Goal: Complete application form: Complete application form

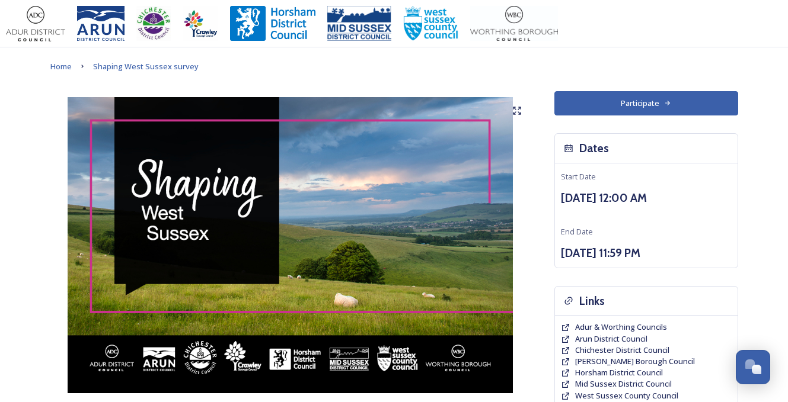
scroll to position [871, 0]
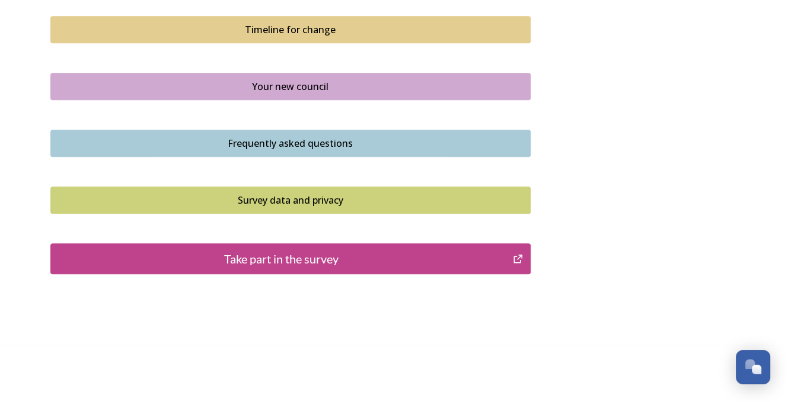
click at [273, 258] on div "Take part in the survey" at bounding box center [282, 259] width 450 height 18
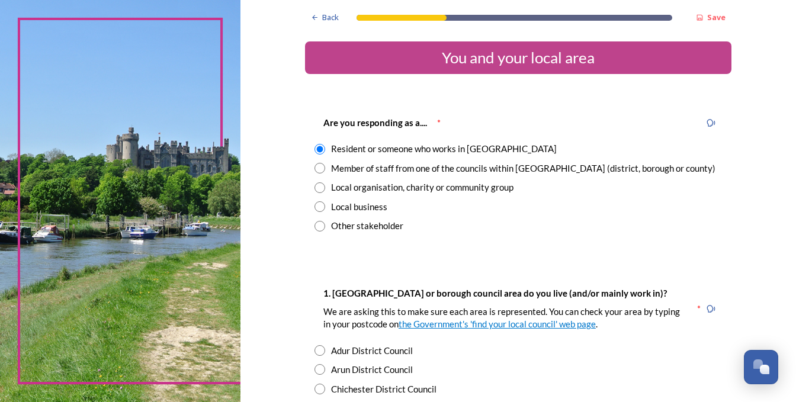
scroll to position [474, 0]
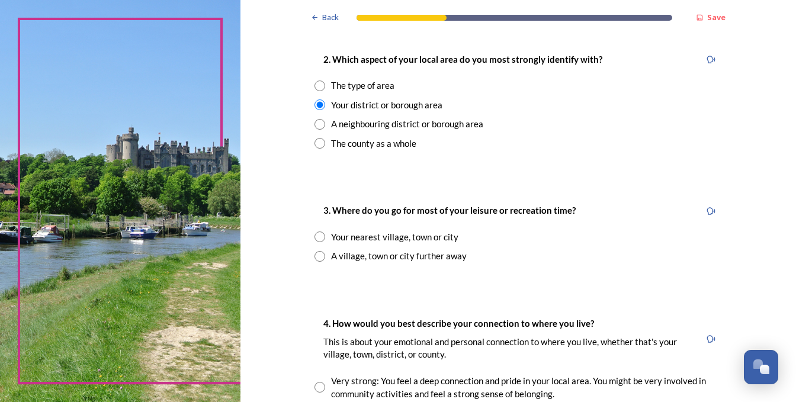
click at [340, 87] on div "The type of area" at bounding box center [362, 86] width 63 height 14
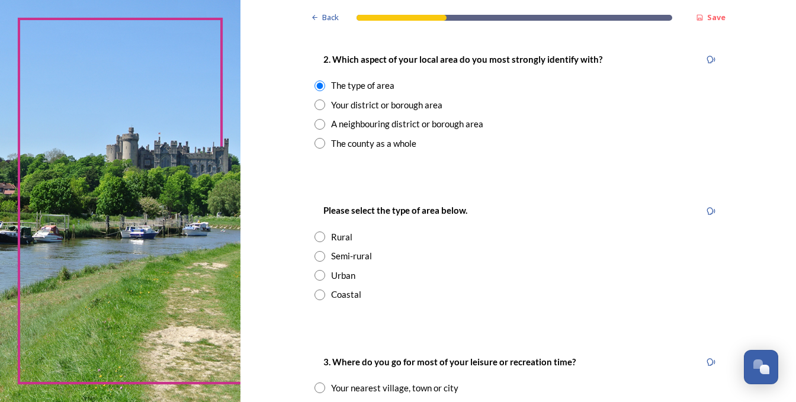
click at [340, 146] on div "The county as a whole" at bounding box center [373, 144] width 85 height 14
radio input "false"
radio input "true"
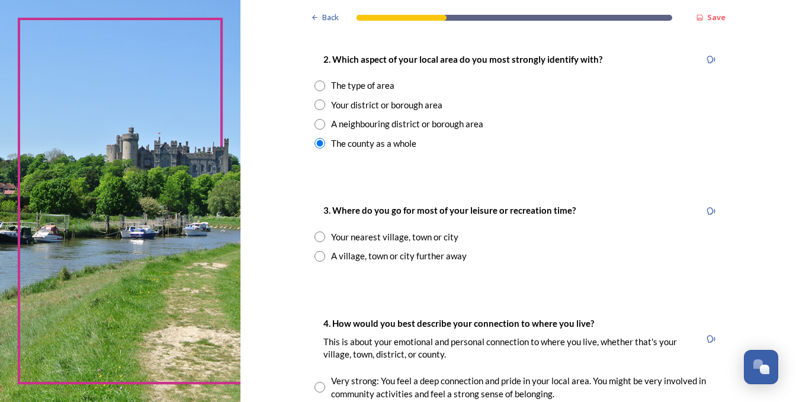
click at [346, 124] on div "A neighbouring district or borough area" at bounding box center [407, 124] width 152 height 14
radio input "true"
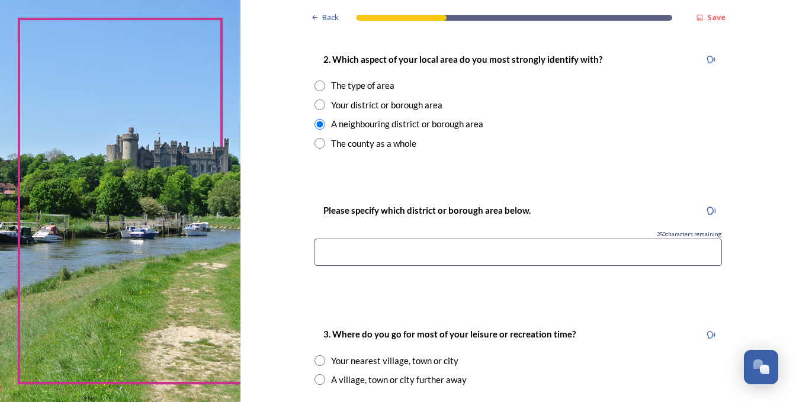
click at [351, 85] on div "The type of area" at bounding box center [362, 86] width 63 height 14
radio input "true"
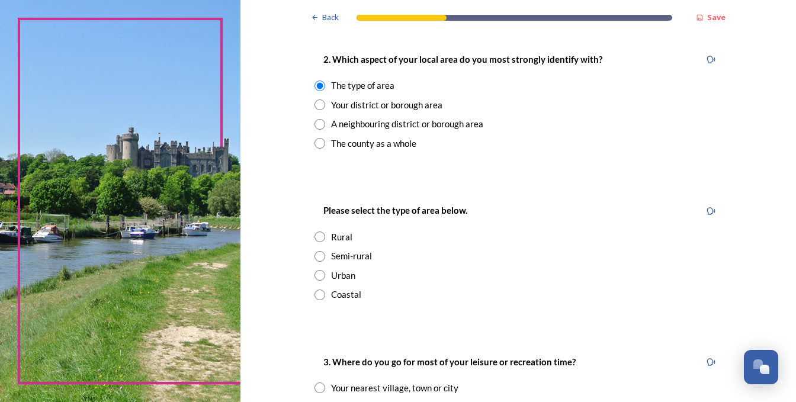
click at [315, 295] on input "radio" at bounding box center [320, 295] width 11 height 11
radio input "true"
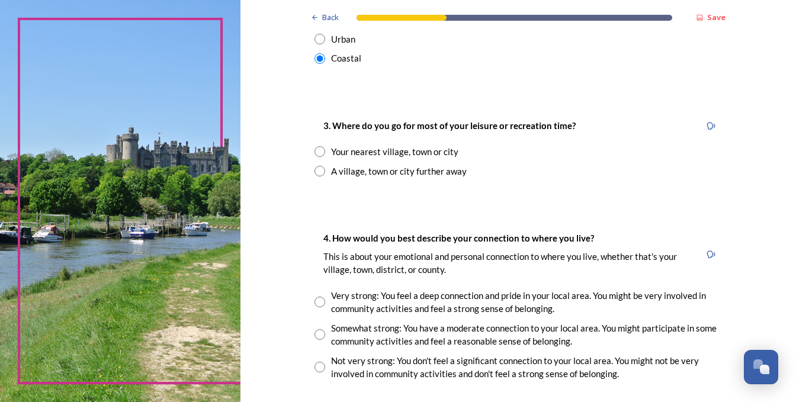
scroll to position [711, 0]
click at [315, 153] on input "radio" at bounding box center [320, 151] width 11 height 11
radio input "true"
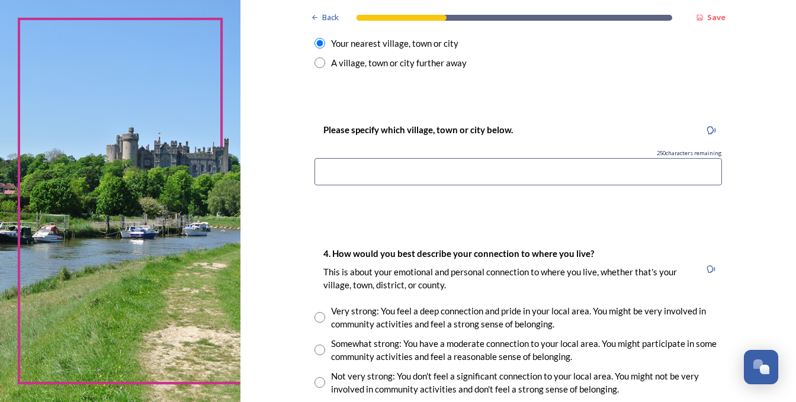
scroll to position [830, 0]
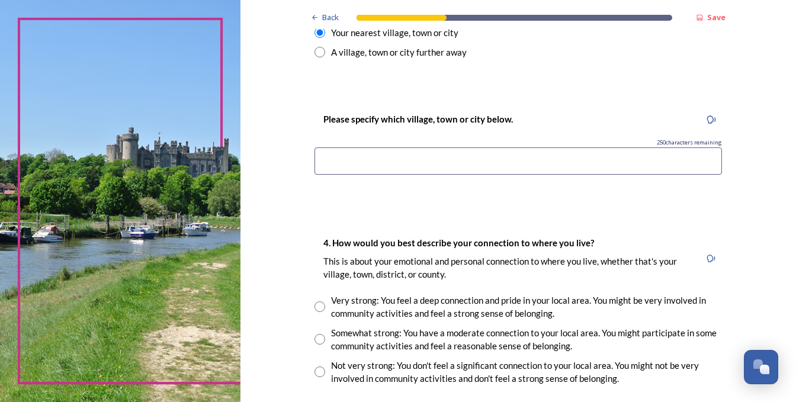
click at [456, 161] on input at bounding box center [519, 161] width 408 height 27
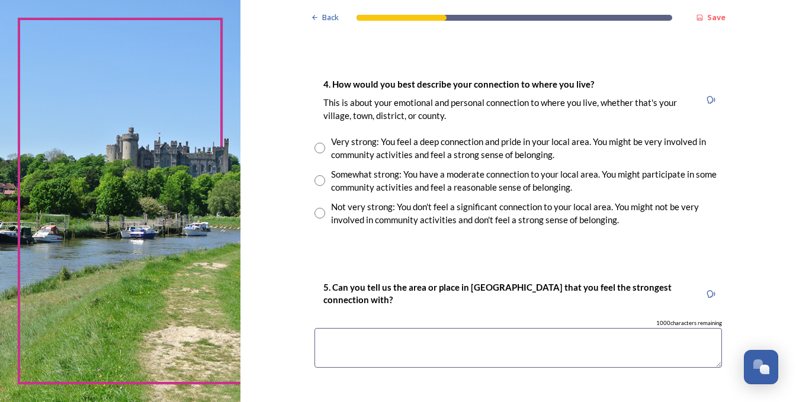
scroll to position [1007, 0]
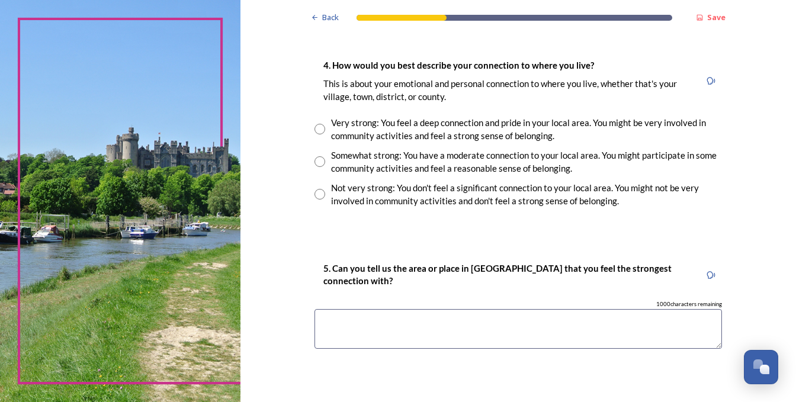
type input "Worthing"
click at [498, 187] on div "Not very strong: You don't feel a significant connection to your local area. Yo…" at bounding box center [526, 194] width 391 height 27
radio input "true"
click at [316, 161] on input "radio" at bounding box center [320, 161] width 11 height 11
radio input "true"
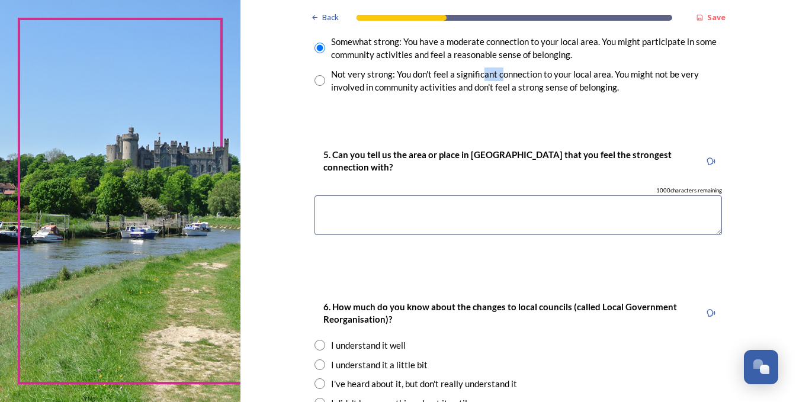
scroll to position [1126, 0]
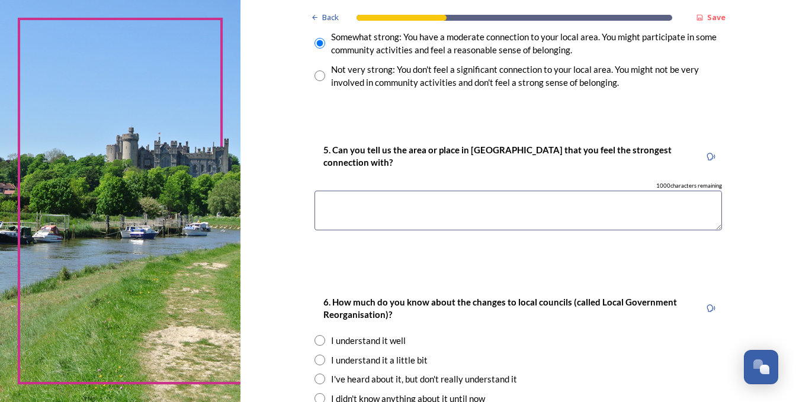
click at [474, 204] on textarea at bounding box center [519, 211] width 408 height 40
click at [316, 204] on textarea "Worthing" at bounding box center [519, 211] width 408 height 40
click at [533, 207] on textarea "I have two areas these being Handcross and Worthing" at bounding box center [519, 211] width 408 height 40
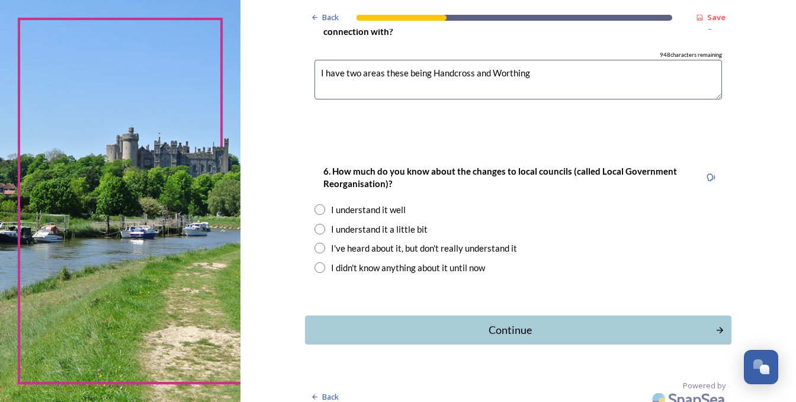
scroll to position [1268, 0]
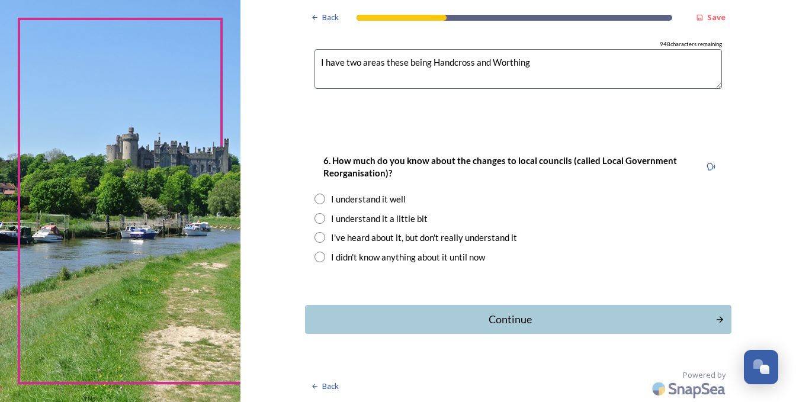
type textarea "I have two areas these being Handcross and Worthing"
click at [356, 221] on div "I understand it a little bit" at bounding box center [379, 219] width 97 height 14
radio input "true"
click at [497, 322] on div "Continue" at bounding box center [509, 320] width 401 height 16
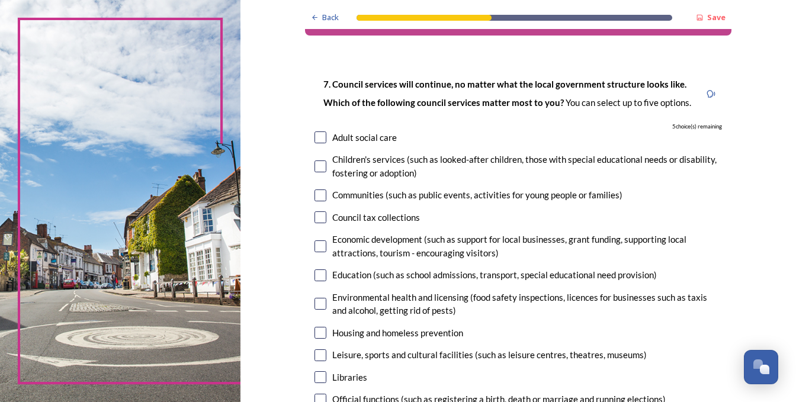
scroll to position [59, 0]
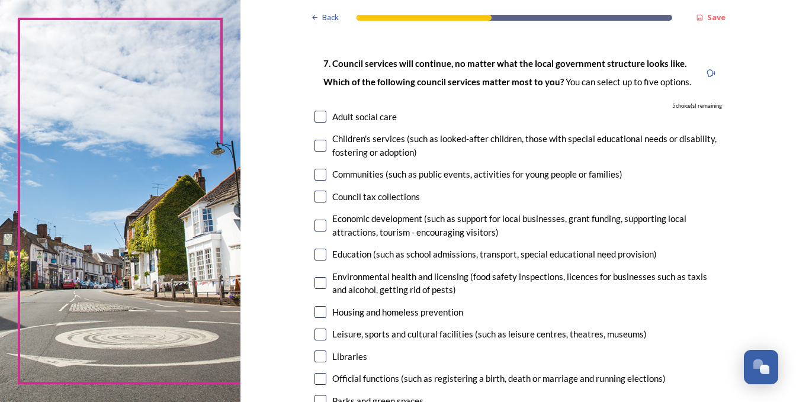
click at [316, 228] on input "checkbox" at bounding box center [321, 226] width 12 height 12
checkbox input "true"
click at [318, 255] on input "checkbox" at bounding box center [321, 255] width 12 height 12
checkbox input "true"
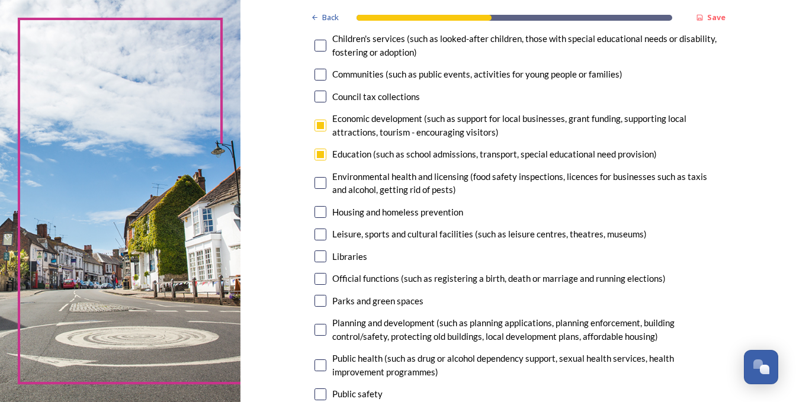
scroll to position [178, 0]
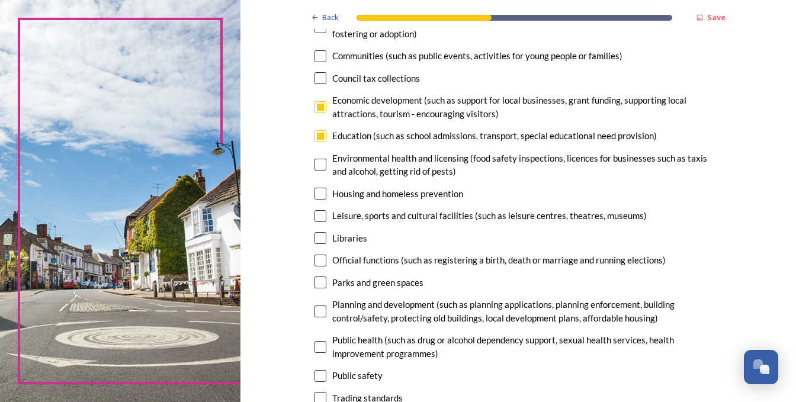
click at [318, 196] on input "checkbox" at bounding box center [321, 194] width 12 height 12
checkbox input "true"
click at [319, 165] on input "checkbox" at bounding box center [321, 165] width 12 height 12
checkbox input "true"
click at [318, 282] on input "checkbox" at bounding box center [321, 283] width 12 height 12
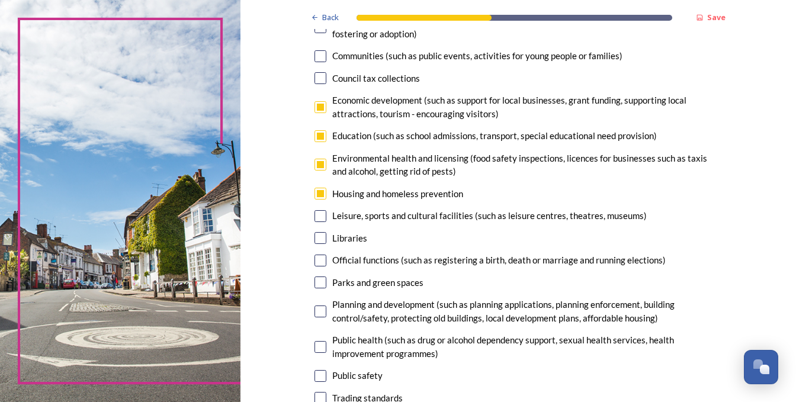
checkbox input "true"
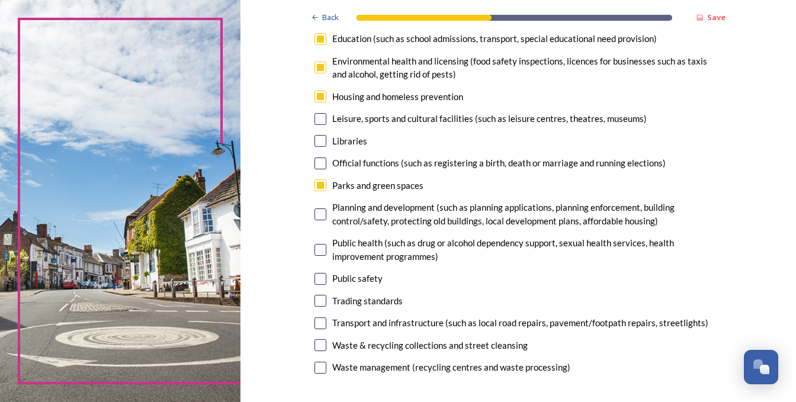
scroll to position [296, 0]
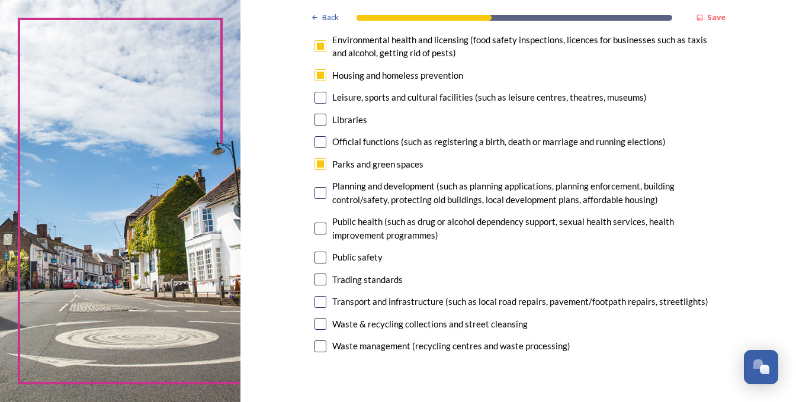
click at [316, 193] on input "checkbox" at bounding box center [321, 193] width 12 height 12
click at [315, 193] on input "checkbox" at bounding box center [321, 193] width 12 height 12
checkbox input "false"
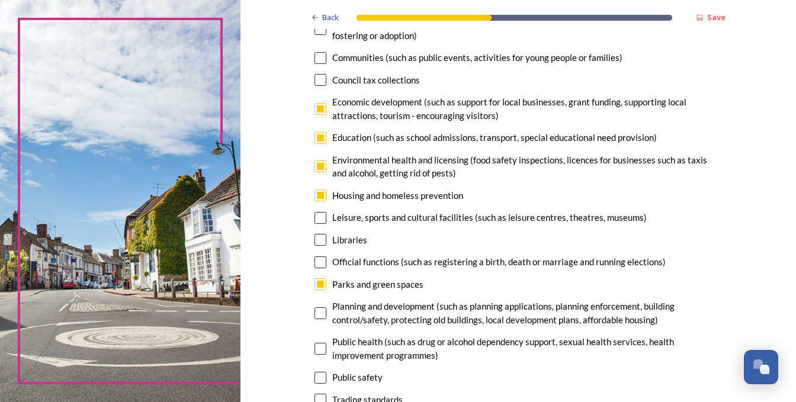
scroll to position [178, 0]
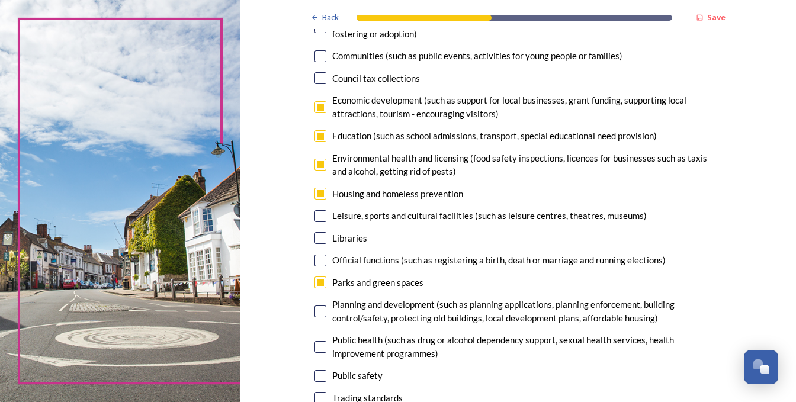
click at [315, 195] on input "checkbox" at bounding box center [321, 194] width 12 height 12
checkbox input "false"
click at [315, 311] on input "checkbox" at bounding box center [321, 312] width 12 height 12
checkbox input "true"
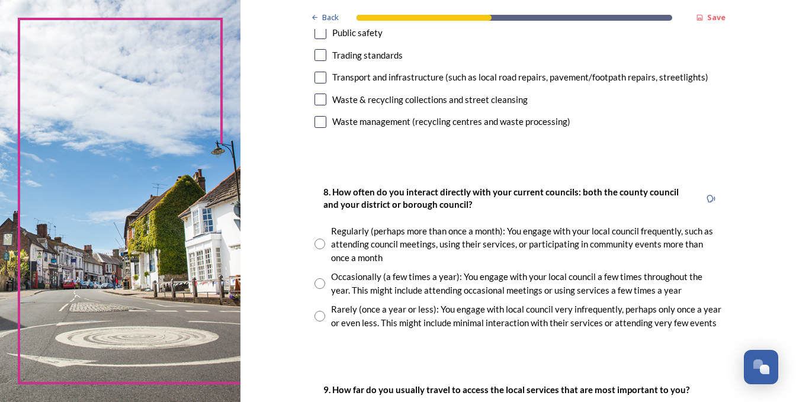
scroll to position [533, 0]
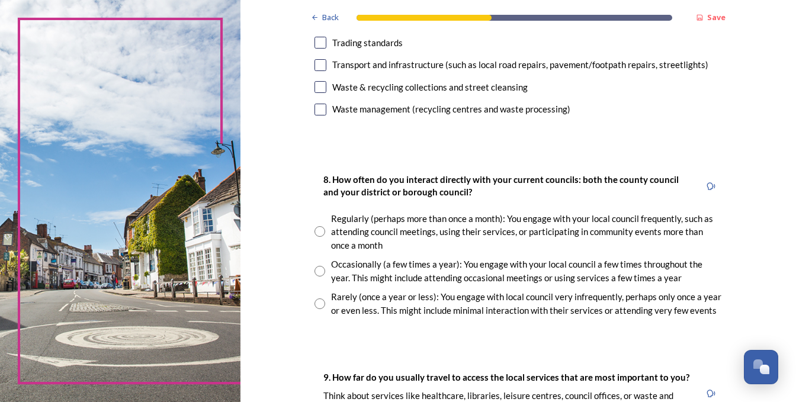
click at [317, 303] on input "radio" at bounding box center [320, 304] width 11 height 11
radio input "true"
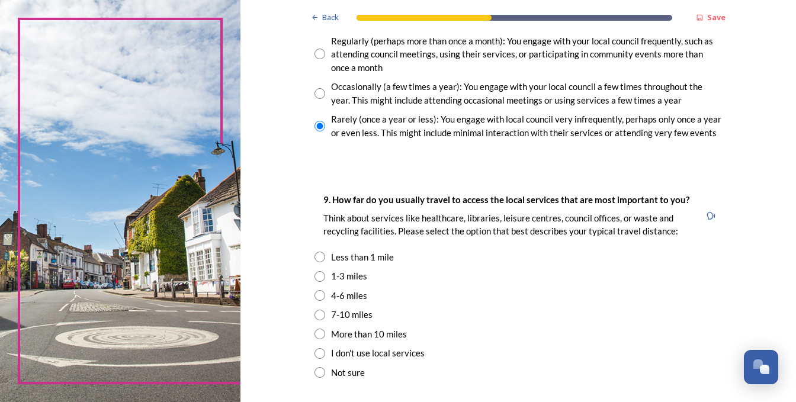
scroll to position [770, 0]
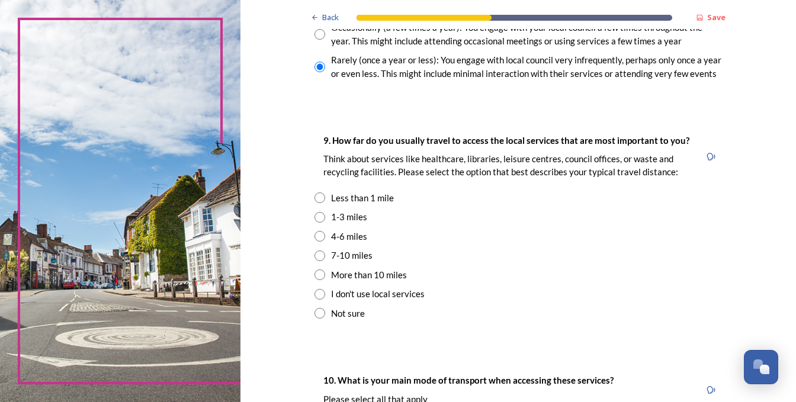
click at [316, 219] on input "radio" at bounding box center [320, 217] width 11 height 11
radio input "true"
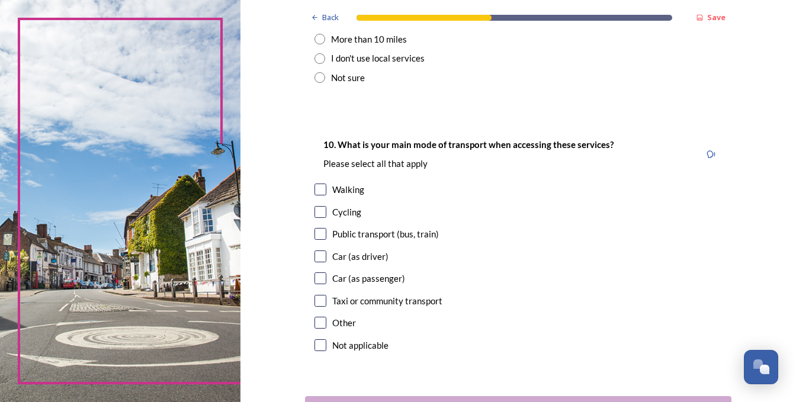
scroll to position [1007, 0]
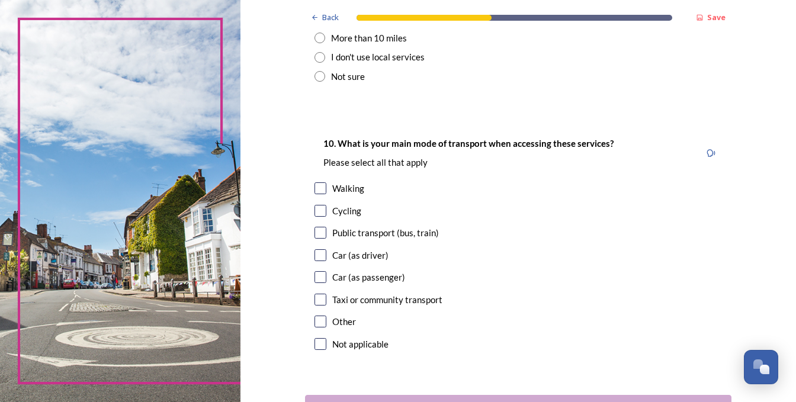
click at [316, 187] on input "checkbox" at bounding box center [321, 189] width 12 height 12
checkbox input "true"
click at [315, 257] on input "checkbox" at bounding box center [321, 255] width 12 height 12
checkbox input "true"
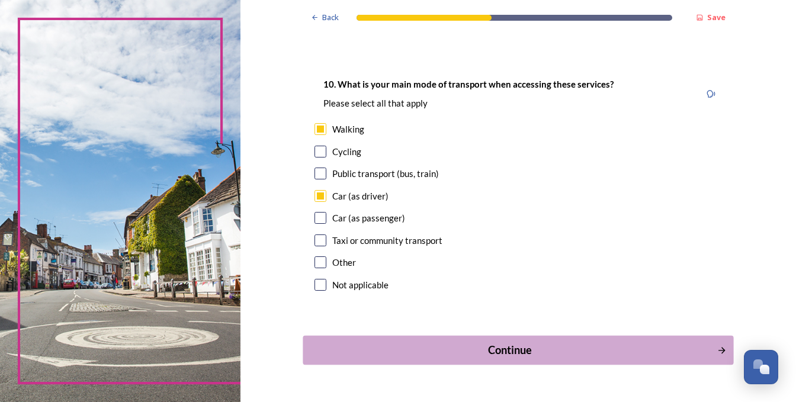
click at [525, 354] on div "Continue" at bounding box center [509, 351] width 401 height 16
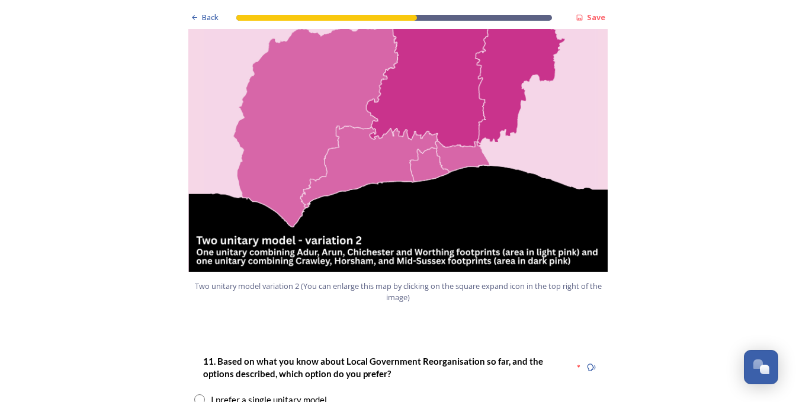
scroll to position [1422, 0]
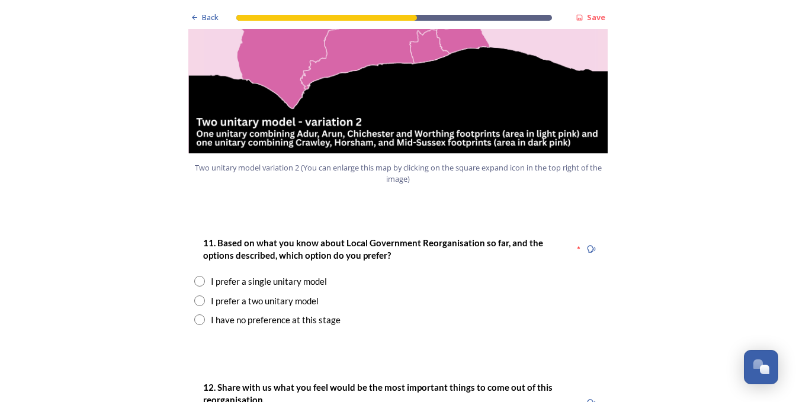
click at [199, 296] on input "radio" at bounding box center [199, 301] width 11 height 11
radio input "true"
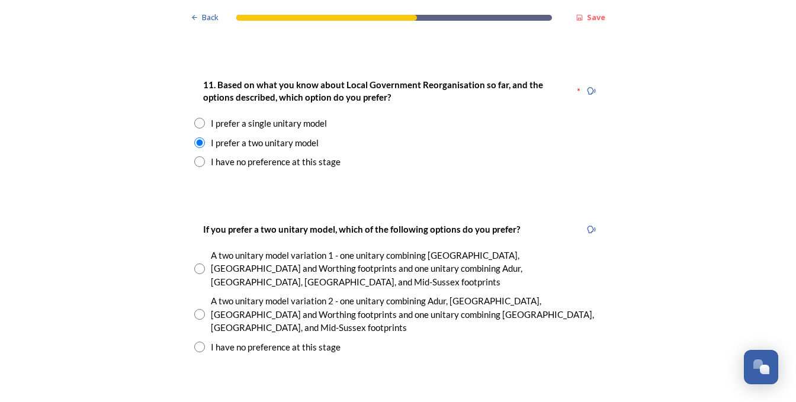
scroll to position [1600, 0]
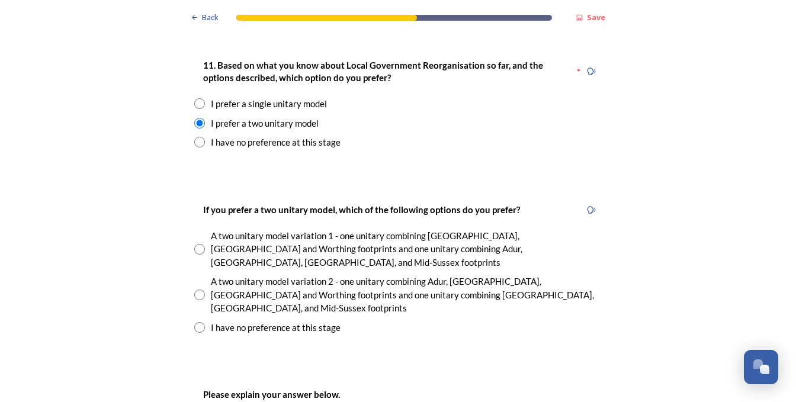
click at [197, 290] on input "radio" at bounding box center [199, 295] width 11 height 11
radio input "true"
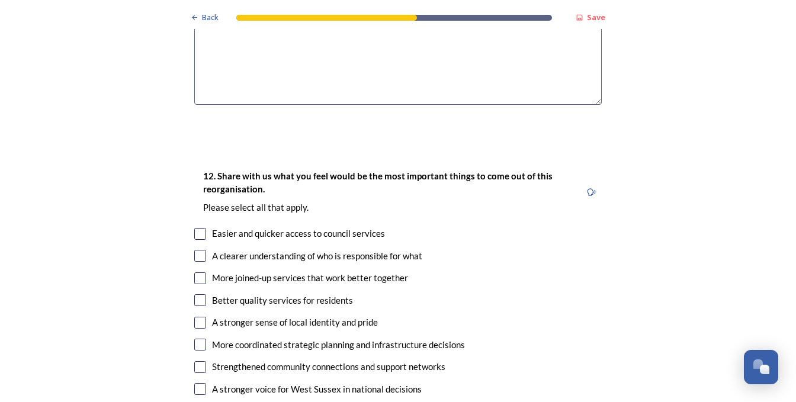
scroll to position [2133, 0]
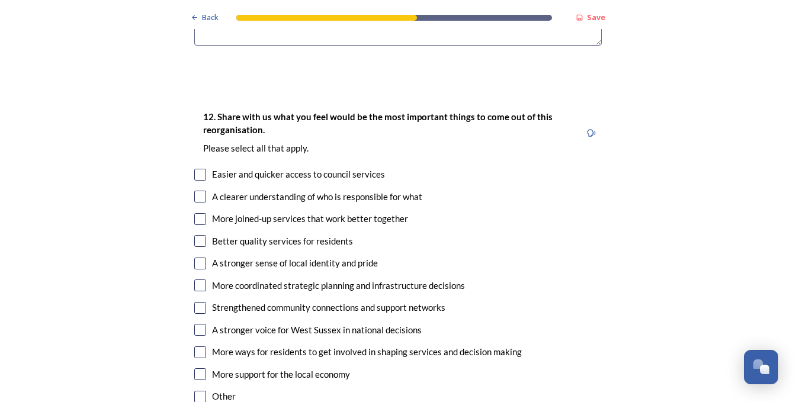
click at [197, 213] on input "checkbox" at bounding box center [200, 219] width 12 height 12
checkbox input "true"
click at [196, 280] on input "checkbox" at bounding box center [200, 286] width 12 height 12
checkbox input "true"
click at [194, 169] on input "checkbox" at bounding box center [200, 175] width 12 height 12
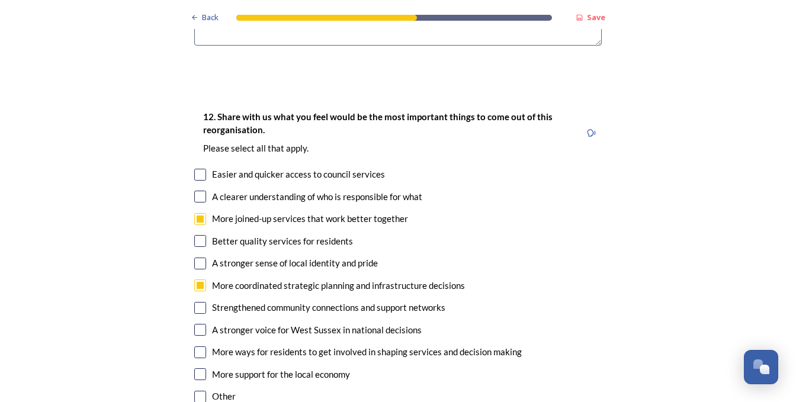
checkbox input "true"
click at [196, 191] on input "checkbox" at bounding box center [200, 197] width 12 height 12
checkbox input "true"
click at [197, 258] on input "checkbox" at bounding box center [200, 264] width 12 height 12
checkbox input "true"
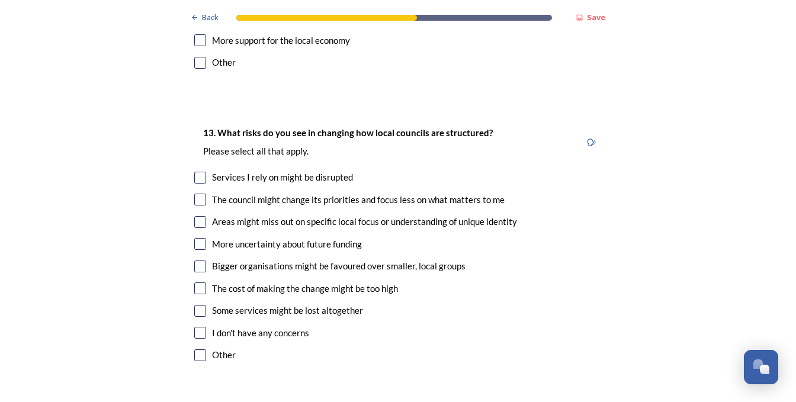
scroll to position [2489, 0]
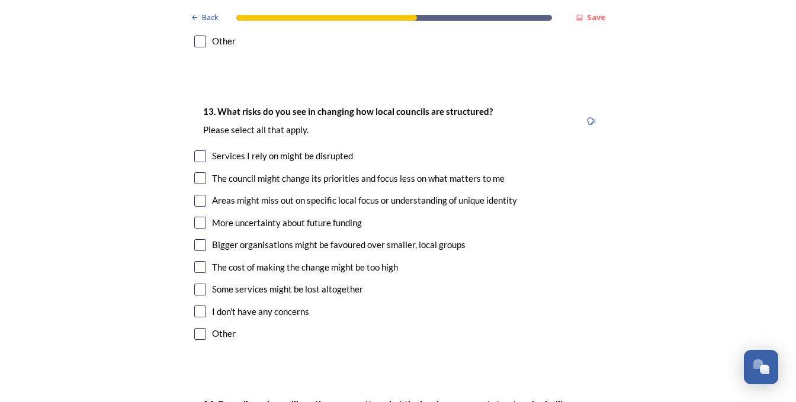
click at [197, 151] on input "checkbox" at bounding box center [200, 157] width 12 height 12
checkbox input "true"
click at [199, 172] on input "checkbox" at bounding box center [200, 178] width 12 height 12
checkbox input "true"
click at [197, 195] on input "checkbox" at bounding box center [200, 201] width 12 height 12
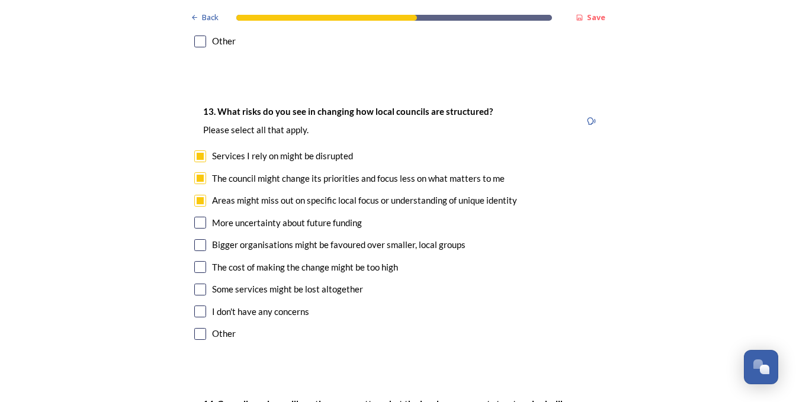
click at [197, 195] on input "checkbox" at bounding box center [200, 201] width 12 height 12
click at [194, 195] on input "checkbox" at bounding box center [200, 201] width 12 height 12
checkbox input "true"
click at [196, 239] on input "checkbox" at bounding box center [200, 245] width 12 height 12
checkbox input "true"
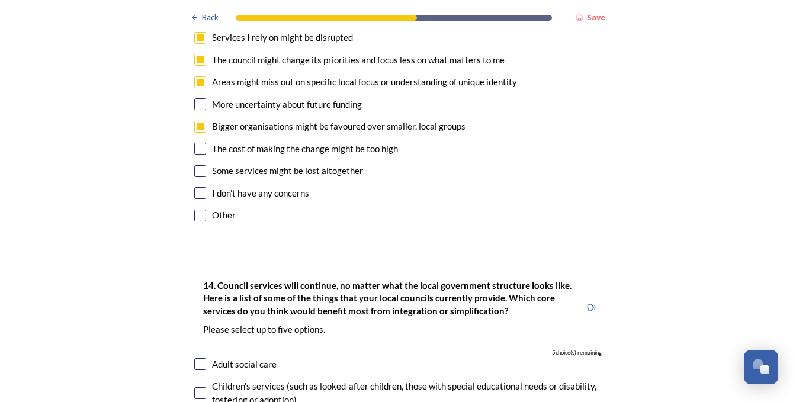
scroll to position [2607, 0]
click at [197, 165] on input "checkbox" at bounding box center [200, 171] width 12 height 12
checkbox input "true"
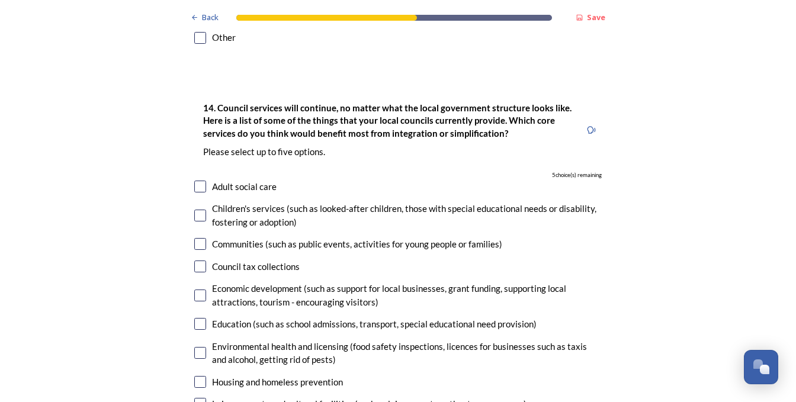
scroll to position [2844, 0]
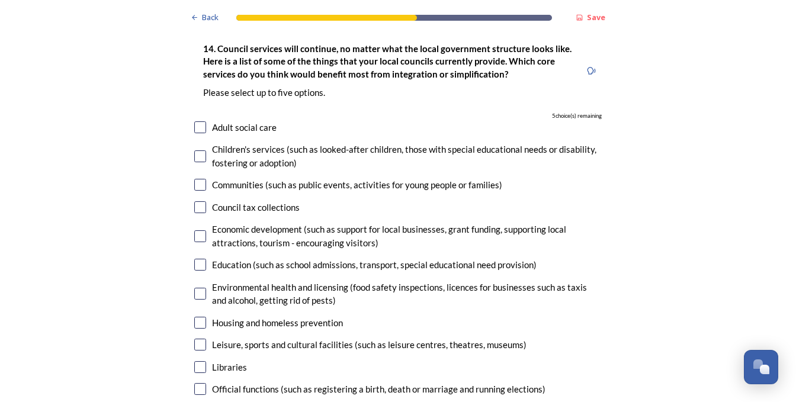
click at [196, 231] on input "checkbox" at bounding box center [200, 237] width 12 height 12
checkbox input "true"
click at [195, 259] on input "checkbox" at bounding box center [200, 265] width 12 height 12
checkbox input "true"
click at [197, 288] on input "checkbox" at bounding box center [200, 294] width 12 height 12
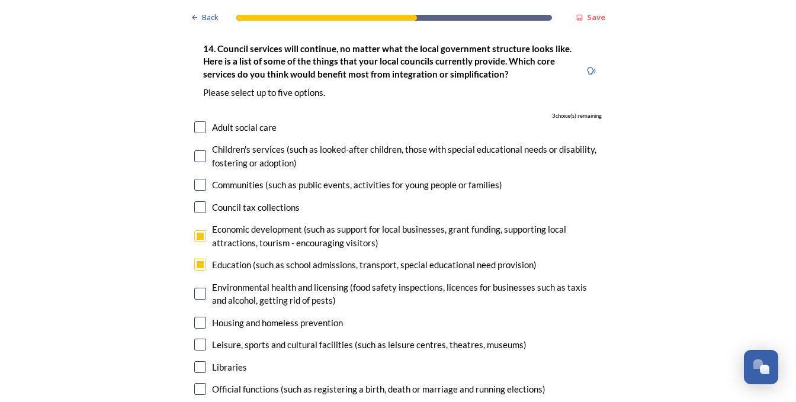
checkbox input "true"
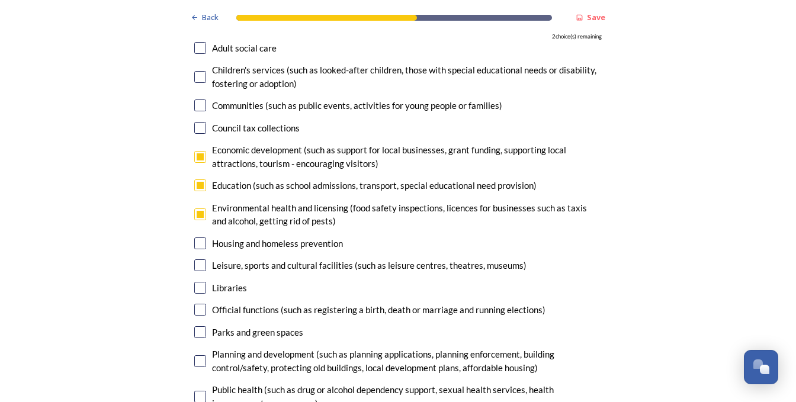
scroll to position [2963, 0]
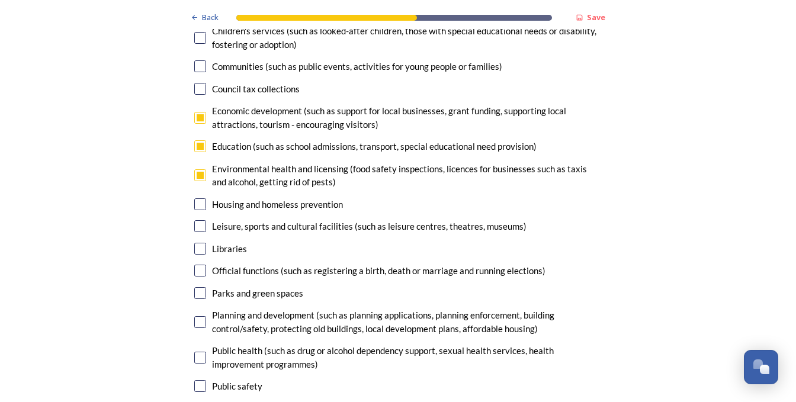
click at [197, 316] on input "checkbox" at bounding box center [200, 322] width 12 height 12
checkbox input "true"
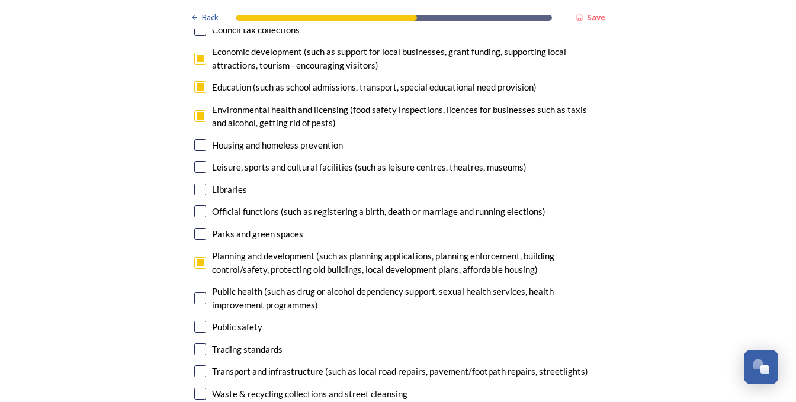
click at [197, 228] on input "checkbox" at bounding box center [200, 234] width 12 height 12
checkbox input "true"
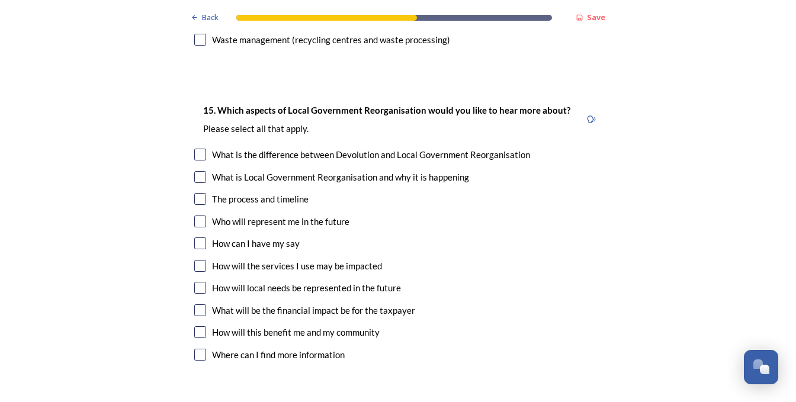
scroll to position [3378, 0]
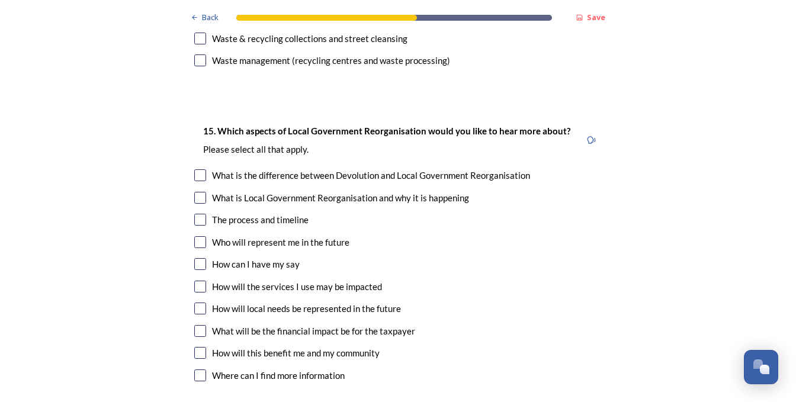
click at [197, 192] on input "checkbox" at bounding box center [200, 198] width 12 height 12
checkbox input "true"
click at [198, 214] on input "checkbox" at bounding box center [200, 220] width 12 height 12
checkbox input "true"
click at [196, 236] on input "checkbox" at bounding box center [200, 242] width 12 height 12
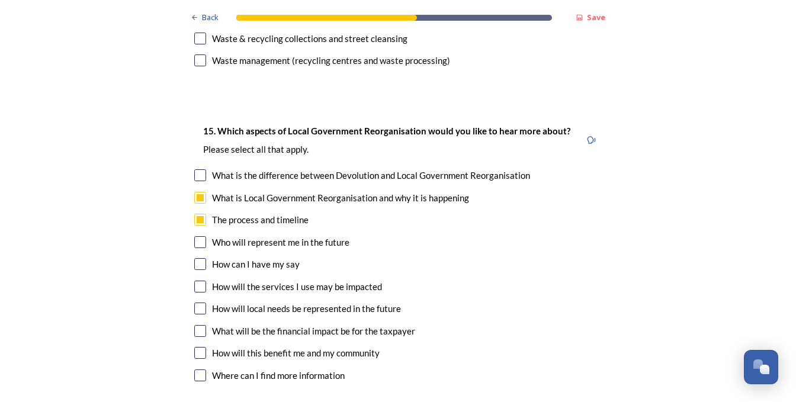
checkbox input "true"
click at [197, 258] on input "checkbox" at bounding box center [200, 264] width 12 height 12
checkbox input "true"
click at [197, 325] on input "checkbox" at bounding box center [200, 331] width 12 height 12
checkbox input "true"
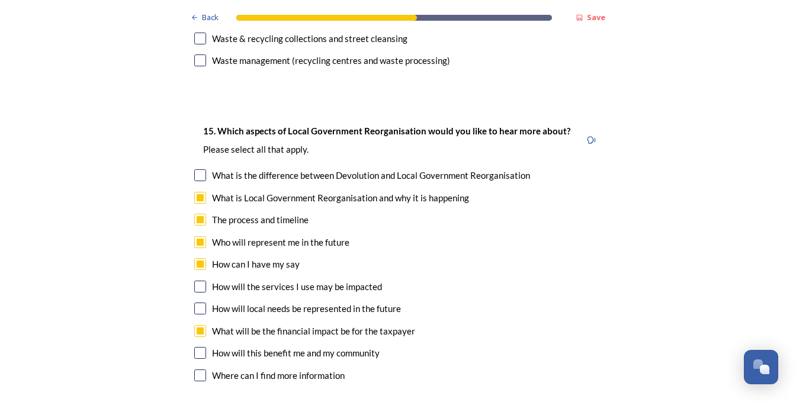
click at [197, 347] on input "checkbox" at bounding box center [200, 353] width 12 height 12
checkbox input "true"
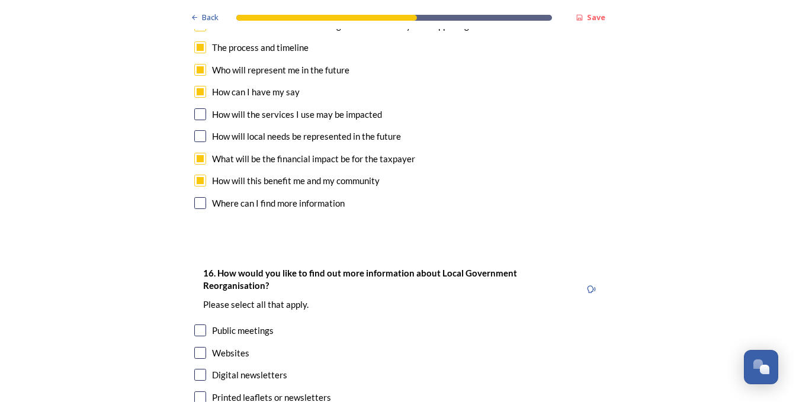
scroll to position [3615, 0]
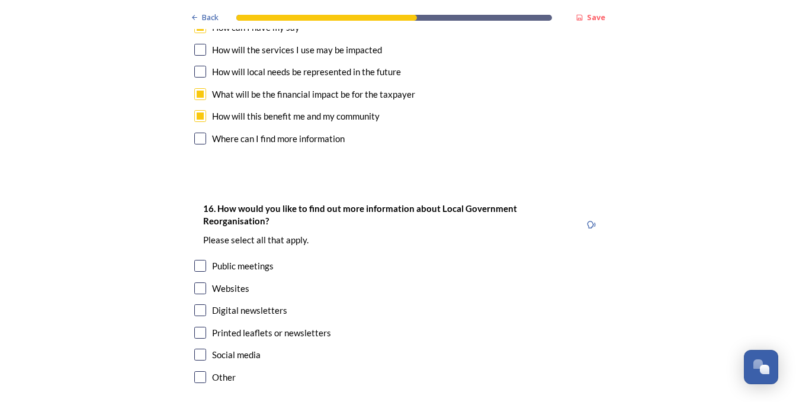
click at [197, 283] on input "checkbox" at bounding box center [200, 289] width 12 height 12
checkbox input "true"
click at [194, 305] on input "checkbox" at bounding box center [200, 311] width 12 height 12
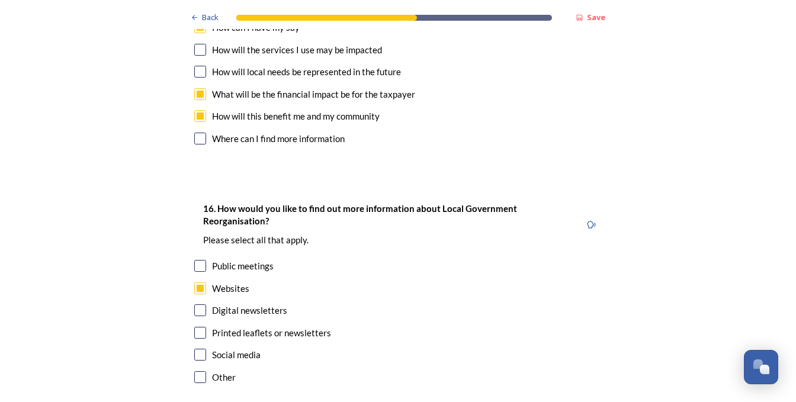
checkbox input "true"
click at [196, 327] on input "checkbox" at bounding box center [200, 333] width 12 height 12
checkbox input "true"
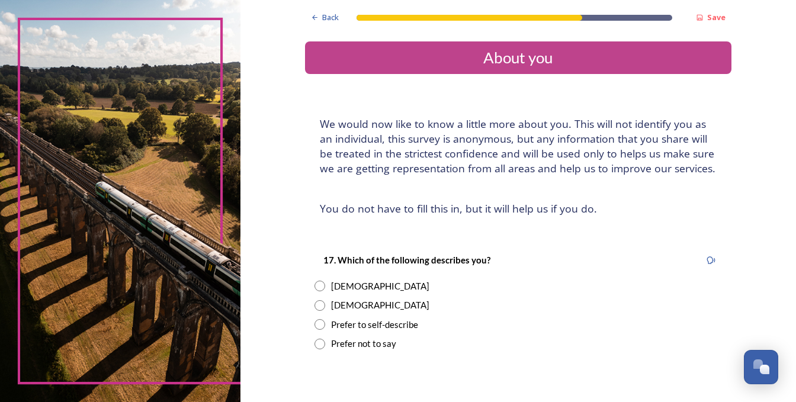
scroll to position [59, 0]
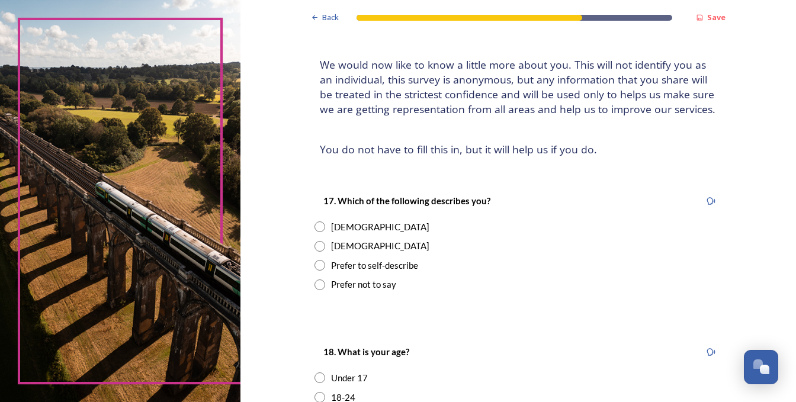
click at [317, 248] on input "radio" at bounding box center [320, 246] width 11 height 11
radio input "true"
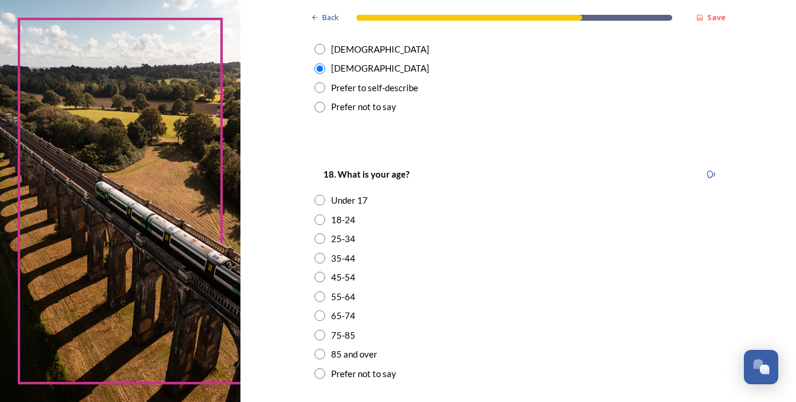
scroll to position [296, 0]
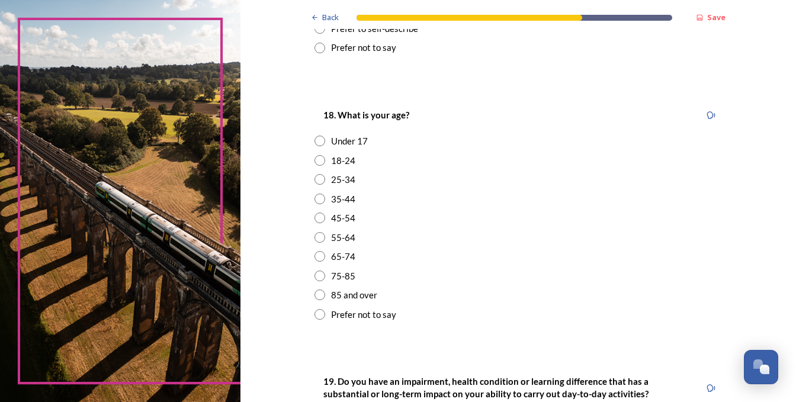
click at [315, 217] on input "radio" at bounding box center [320, 218] width 11 height 11
radio input "true"
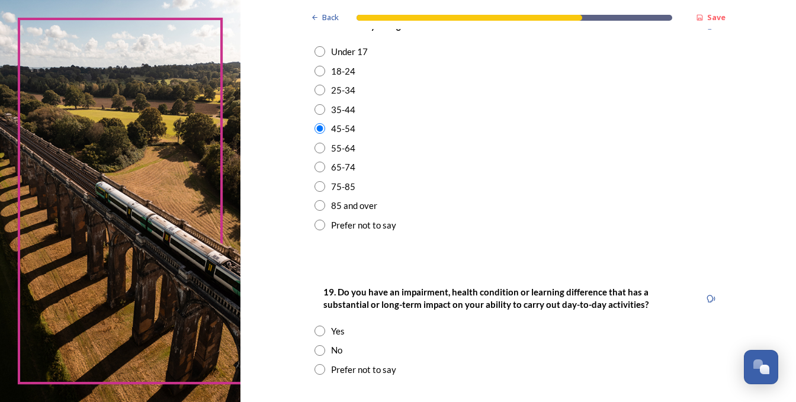
scroll to position [415, 0]
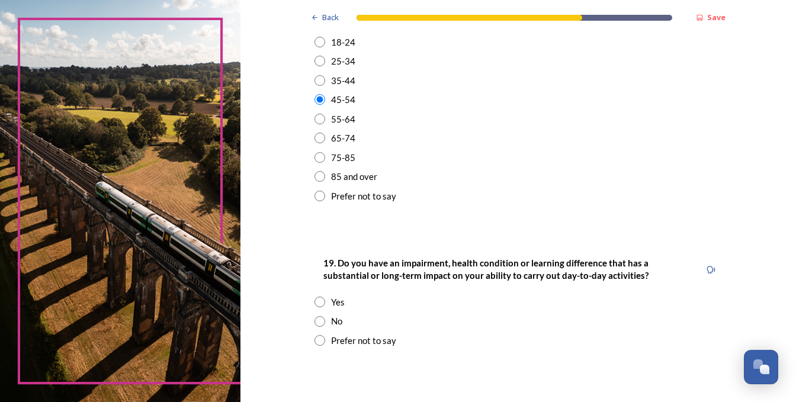
click at [315, 322] on input "radio" at bounding box center [320, 321] width 11 height 11
radio input "true"
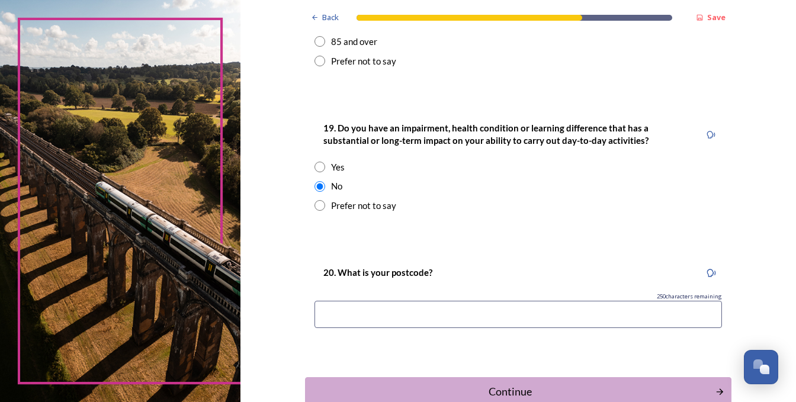
scroll to position [593, 0]
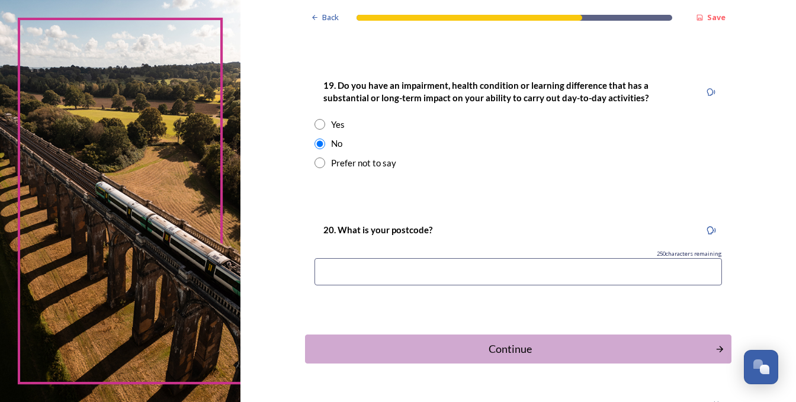
click at [394, 280] on input at bounding box center [519, 271] width 408 height 27
type input "BN148BA"
click at [493, 353] on div "Continue" at bounding box center [509, 349] width 401 height 16
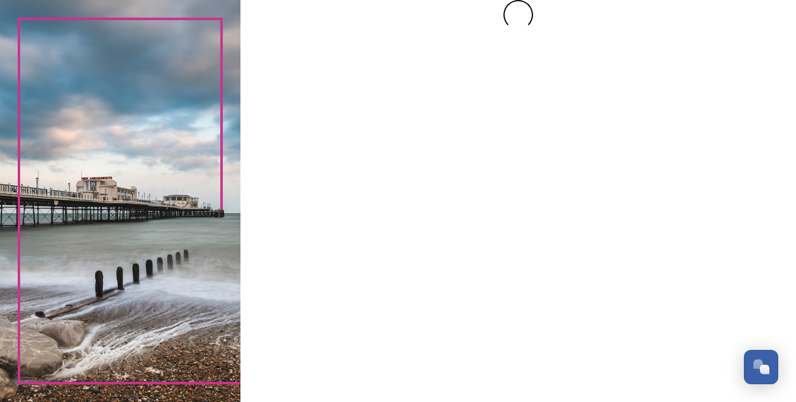
scroll to position [0, 0]
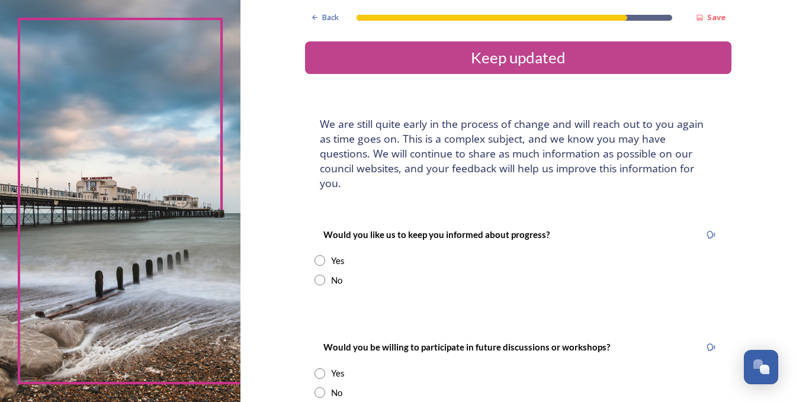
click at [315, 255] on input "radio" at bounding box center [320, 260] width 11 height 11
radio input "true"
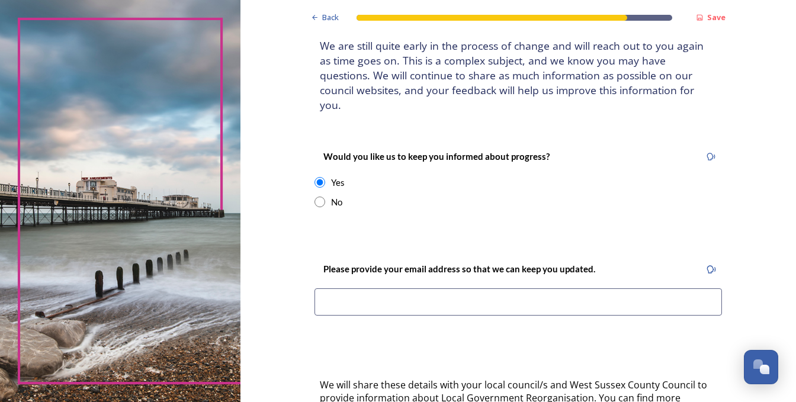
scroll to position [119, 0]
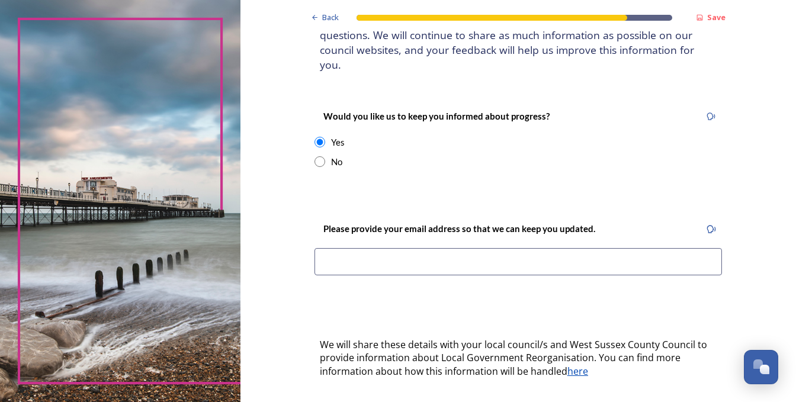
click at [414, 249] on input at bounding box center [519, 261] width 408 height 27
type input "ben1s@aol.com"
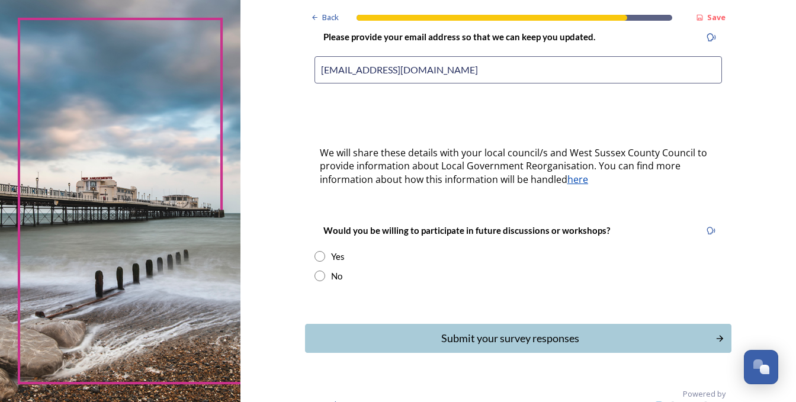
scroll to position [315, 0]
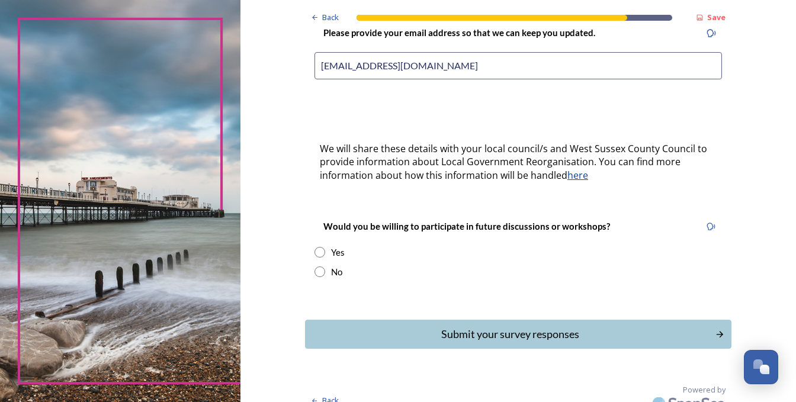
click at [318, 267] on input "radio" at bounding box center [320, 272] width 11 height 11
radio input "true"
click at [459, 327] on div "Submit your survey responses" at bounding box center [509, 335] width 401 height 16
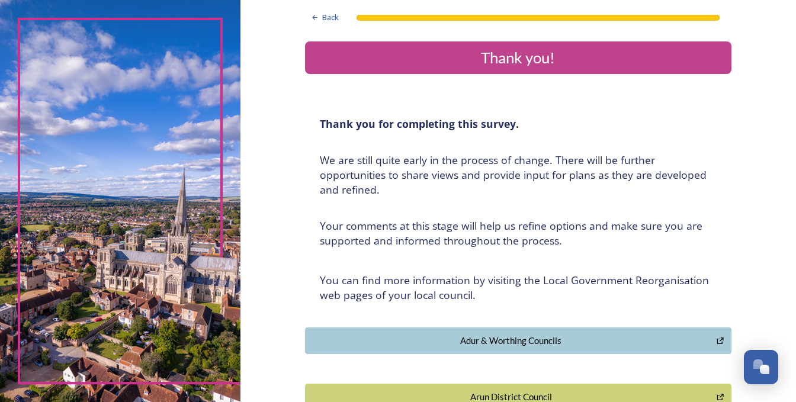
scroll to position [0, 0]
